Goal: Check status

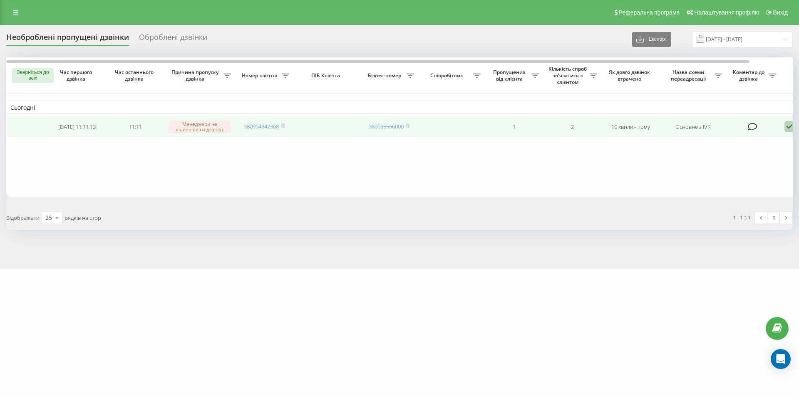
click at [790, 130] on icon at bounding box center [789, 126] width 10 height 11
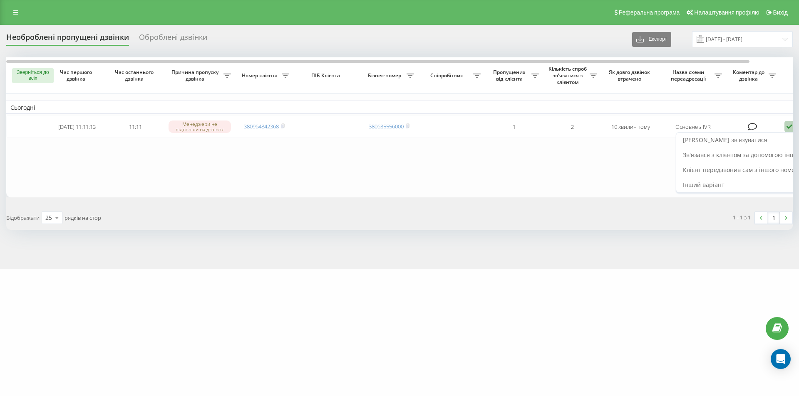
click at [729, 140] on font "[PERSON_NAME] зв'язуватися" at bounding box center [725, 140] width 84 height 8
